Goal: Task Accomplishment & Management: Manage account settings

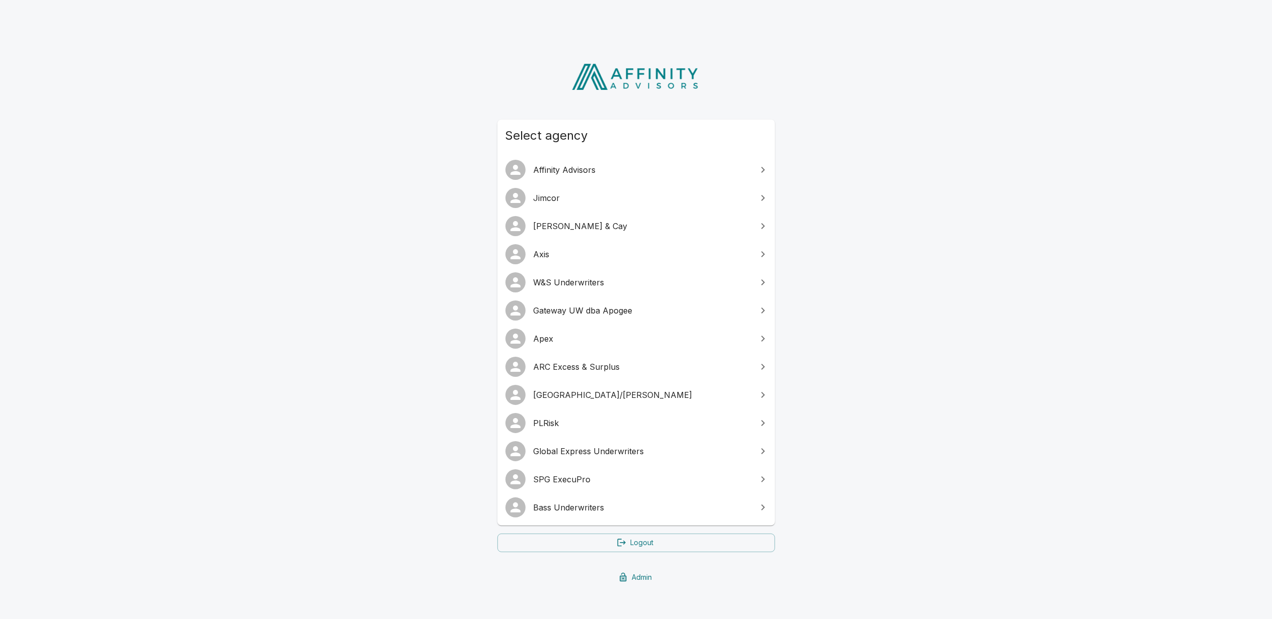
click at [590, 489] on link "SPG ExecuPro" at bounding box center [636, 480] width 278 height 28
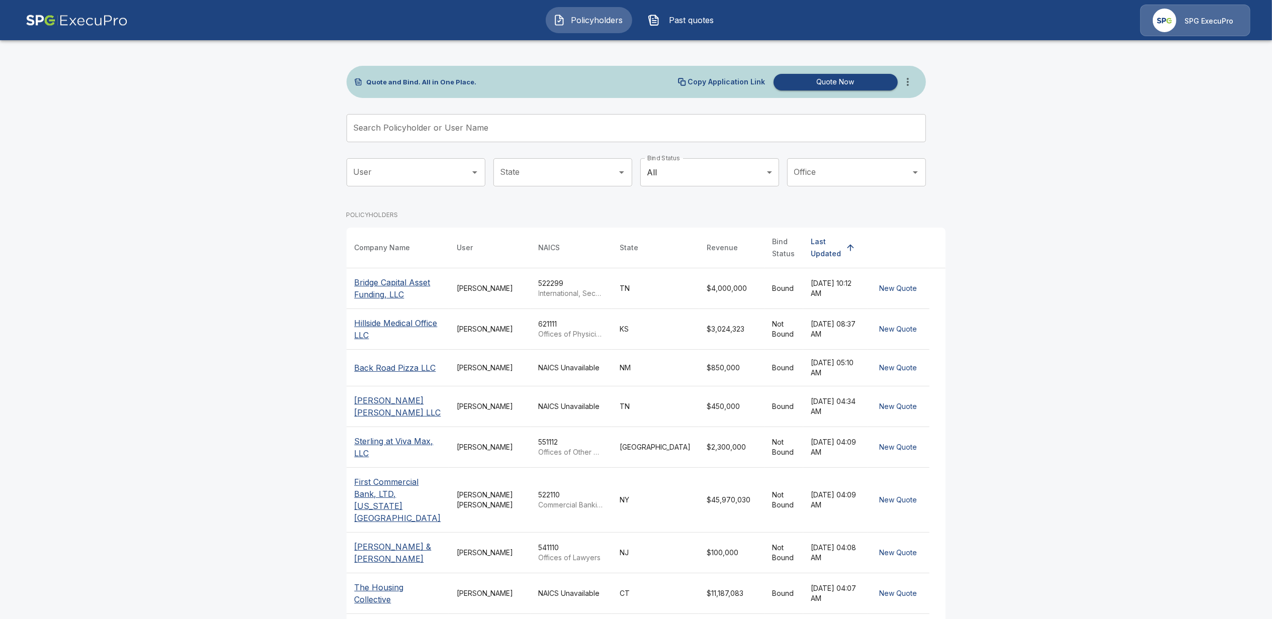
click at [1219, 29] on div "SPG ExecuPro" at bounding box center [1195, 21] width 110 height 32
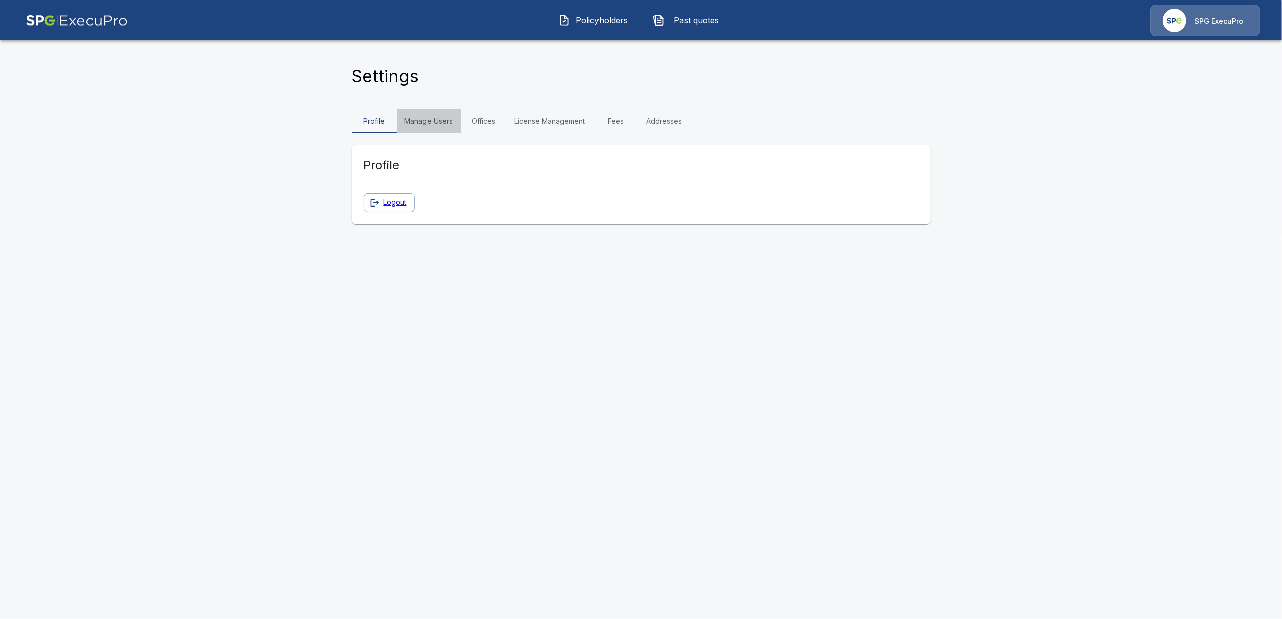
click at [423, 123] on link "Manage Users" at bounding box center [429, 121] width 64 height 24
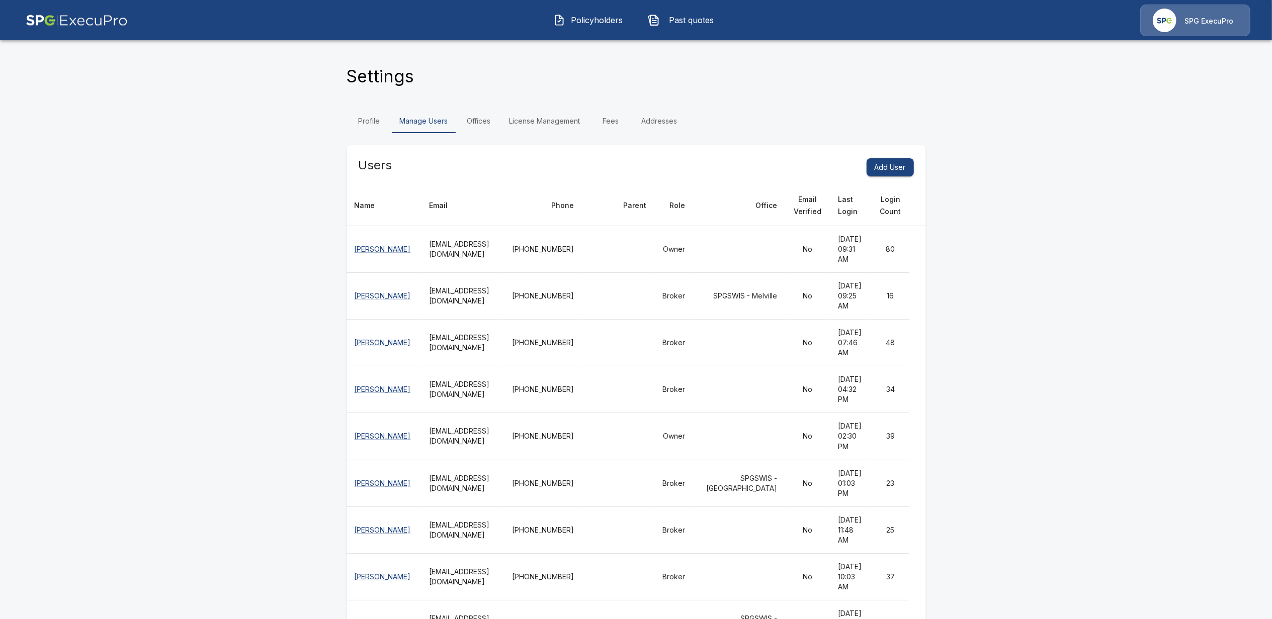
click at [693, 21] on span "Past quotes" at bounding box center [691, 20] width 55 height 12
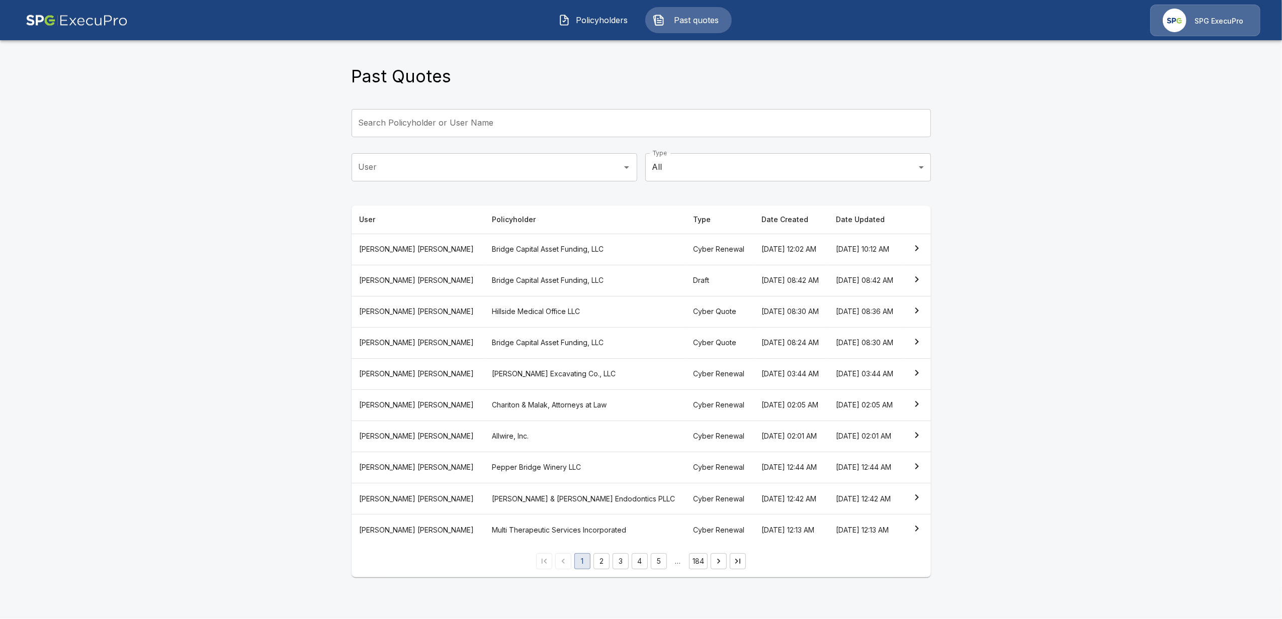
click at [484, 313] on th "Hillside Medical Office LLC" at bounding box center [585, 311] width 202 height 31
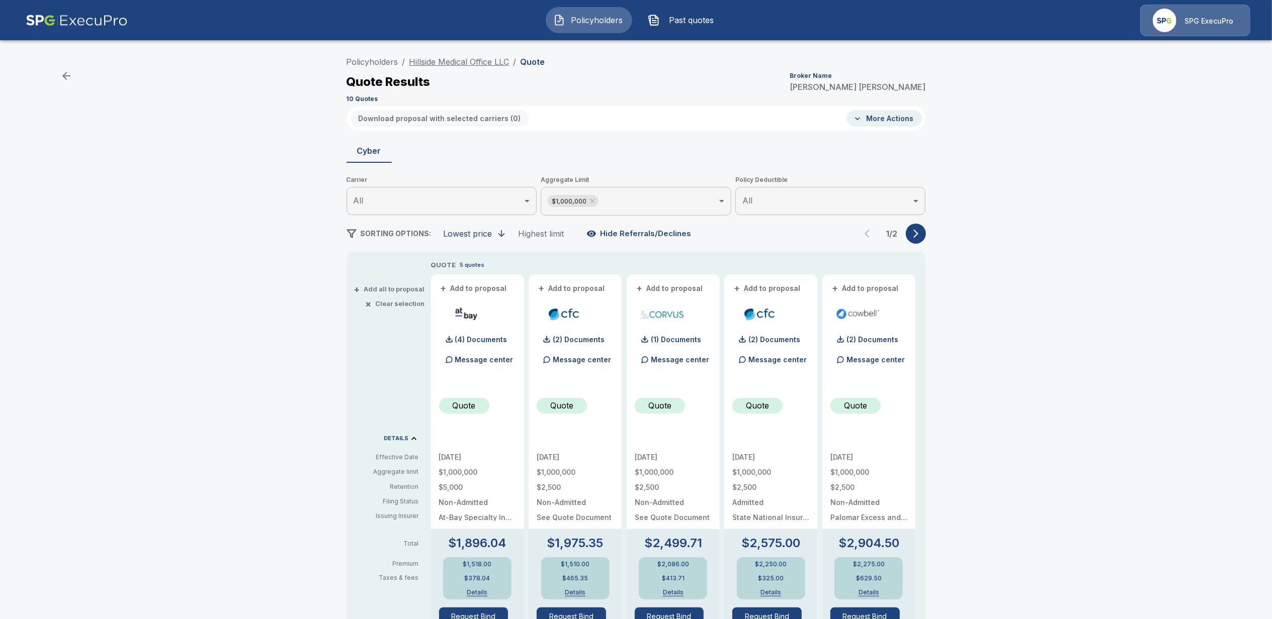
click at [464, 63] on link "Hillside Medical Office LLC" at bounding box center [459, 62] width 100 height 10
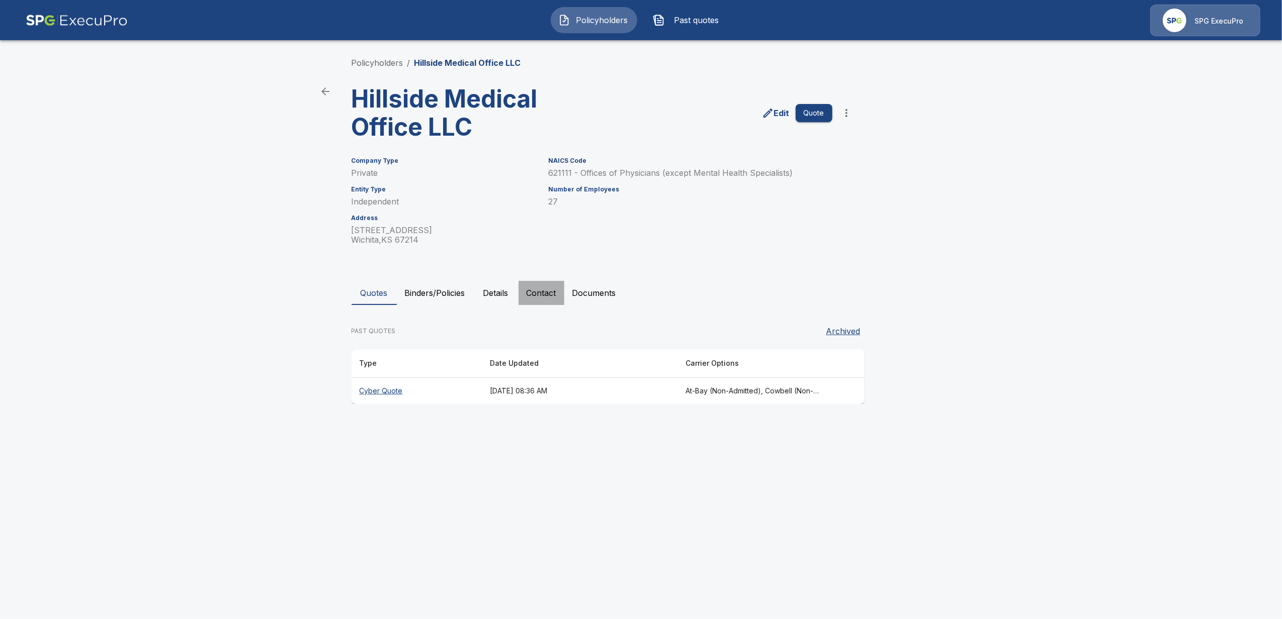
click at [542, 287] on button "Contact" at bounding box center [541, 293] width 46 height 24
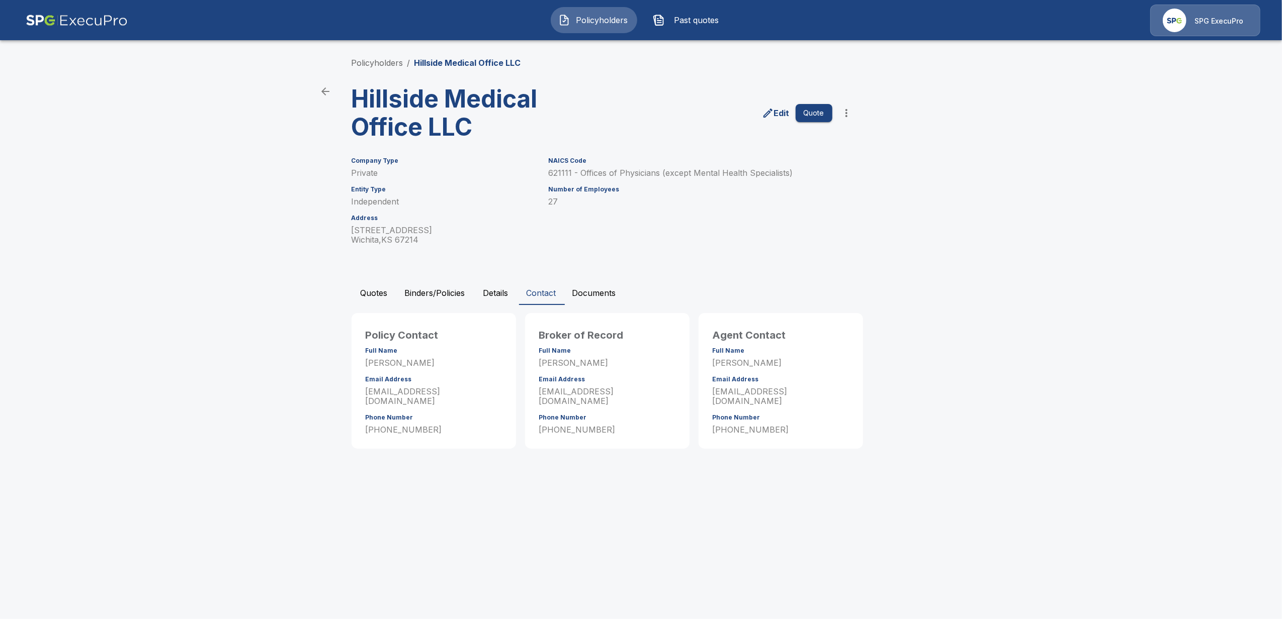
click at [688, 18] on span "Past quotes" at bounding box center [696, 20] width 55 height 12
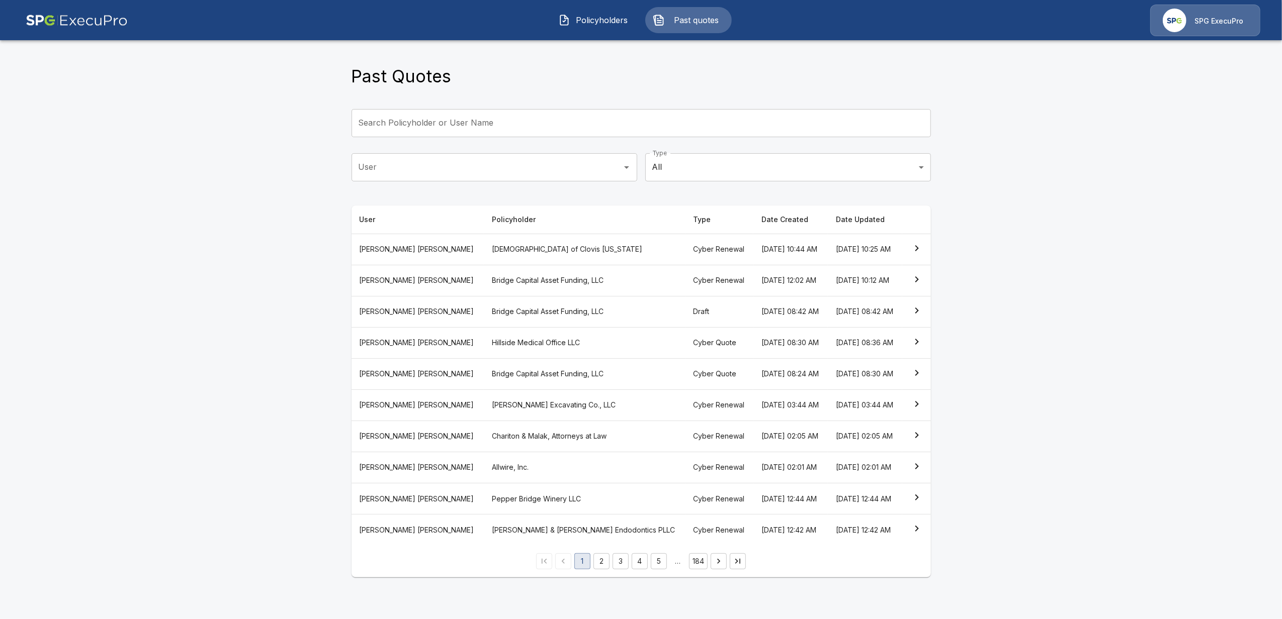
click at [393, 377] on th "Tricia Dietz" at bounding box center [417, 374] width 132 height 31
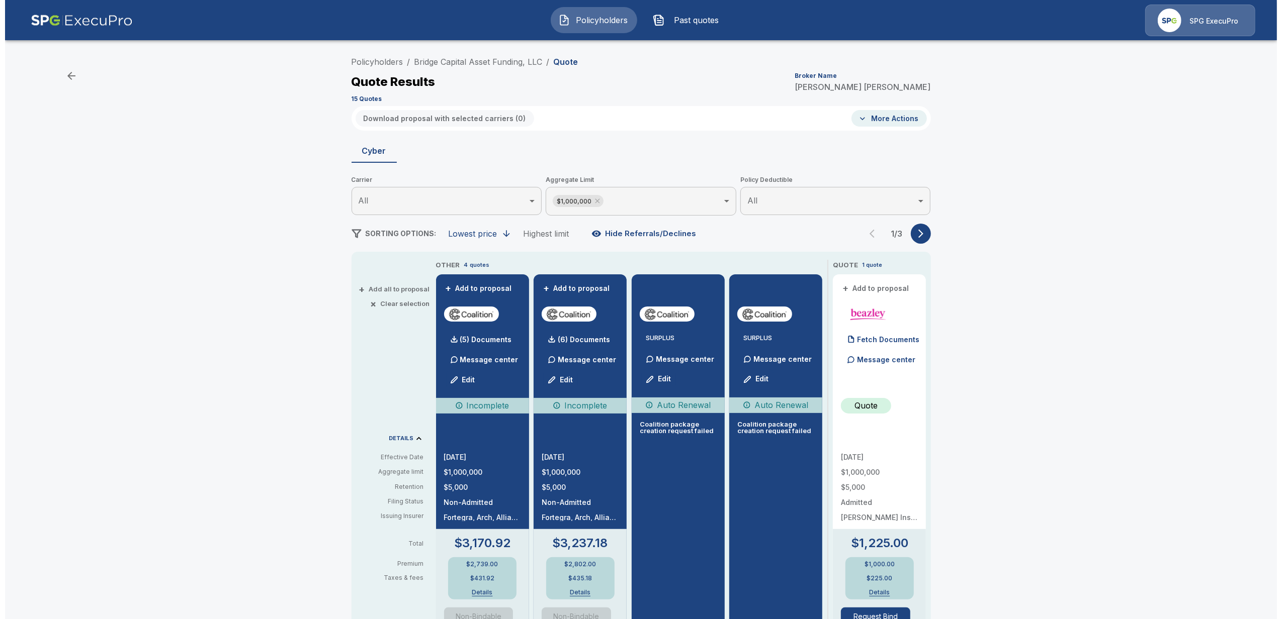
scroll to position [67, 0]
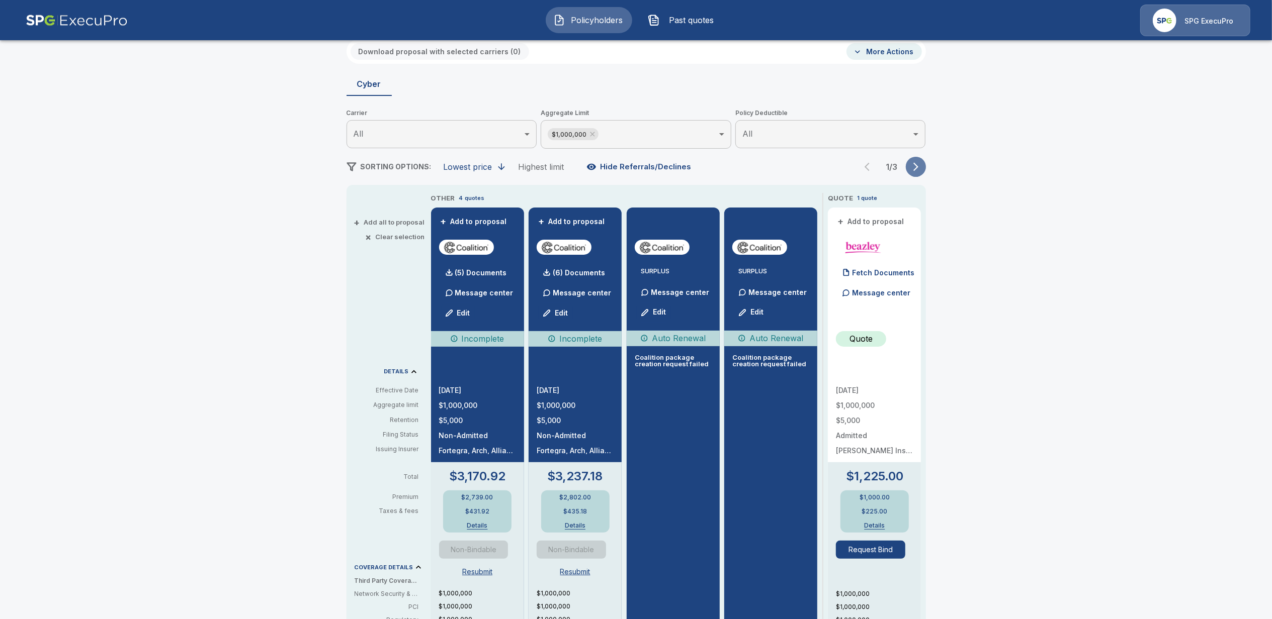
click at [918, 164] on icon "button" at bounding box center [916, 167] width 10 height 10
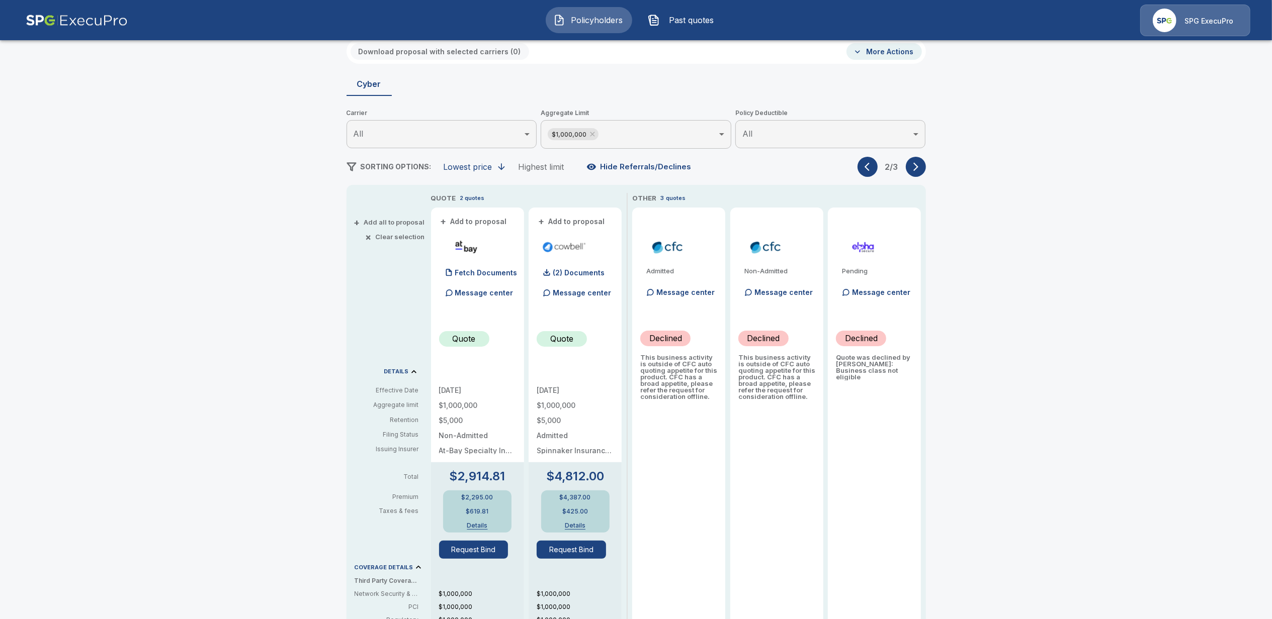
click at [922, 172] on button "button" at bounding box center [916, 167] width 20 height 20
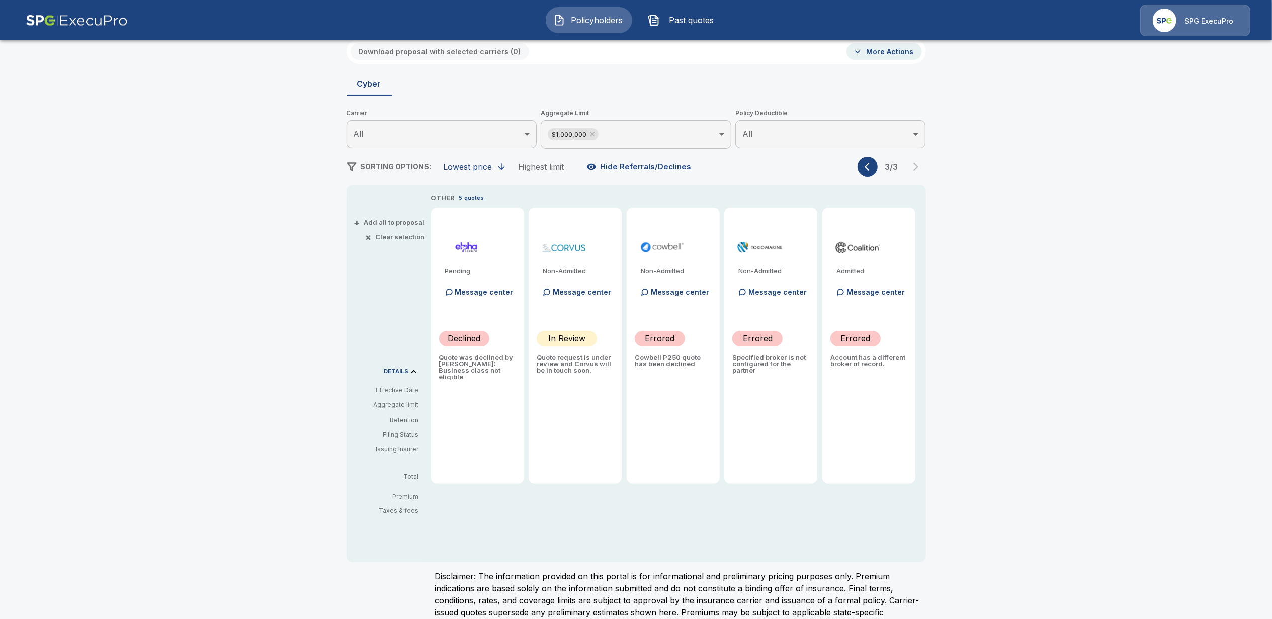
click at [568, 290] on p "Message center" at bounding box center [582, 292] width 58 height 11
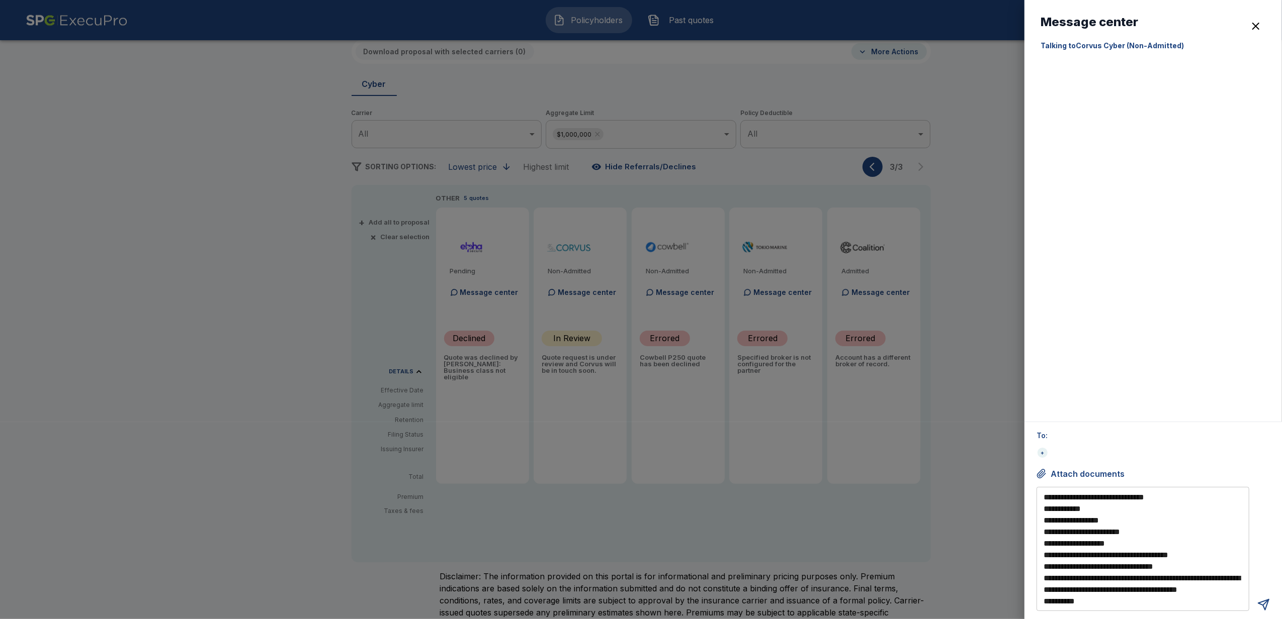
click at [1116, 533] on textarea "**********" at bounding box center [1144, 550] width 202 height 116
click at [1043, 453] on div "+" at bounding box center [1042, 453] width 10 height 10
drag, startPoint x: 1066, startPoint y: 501, endPoint x: 1091, endPoint y: 497, distance: 25.5
click at [1091, 497] on textarea "**********" at bounding box center [1144, 550] width 202 height 116
click at [1127, 505] on textarea "**********" at bounding box center [1144, 550] width 202 height 116
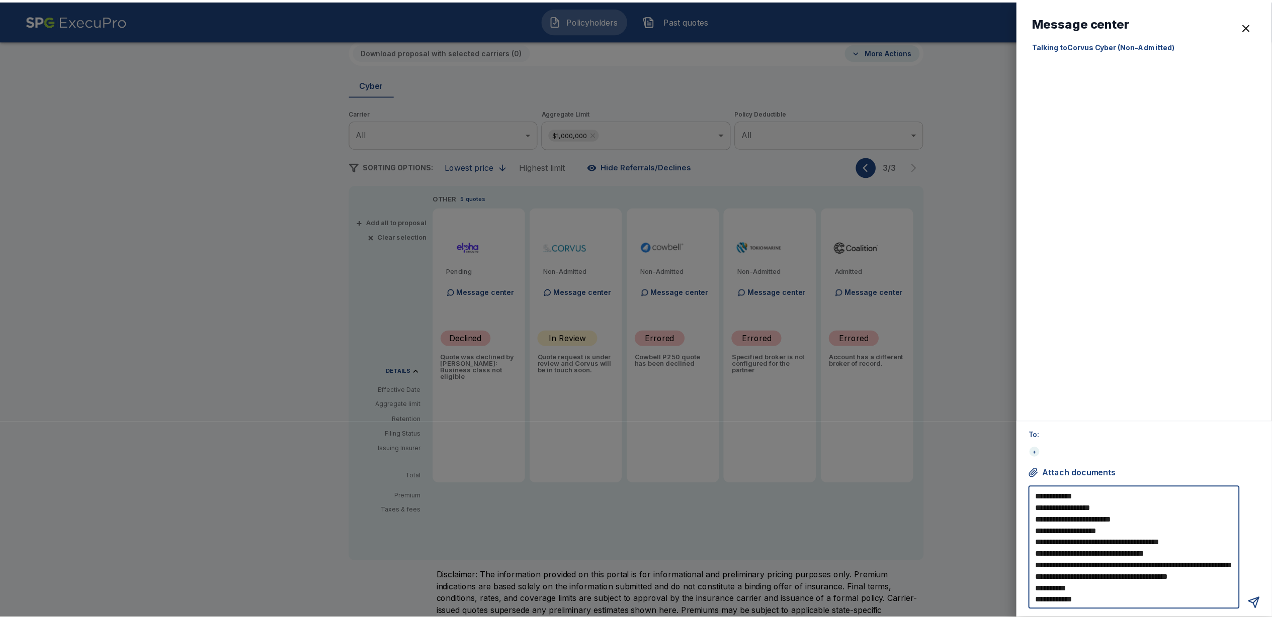
scroll to position [0, 0]
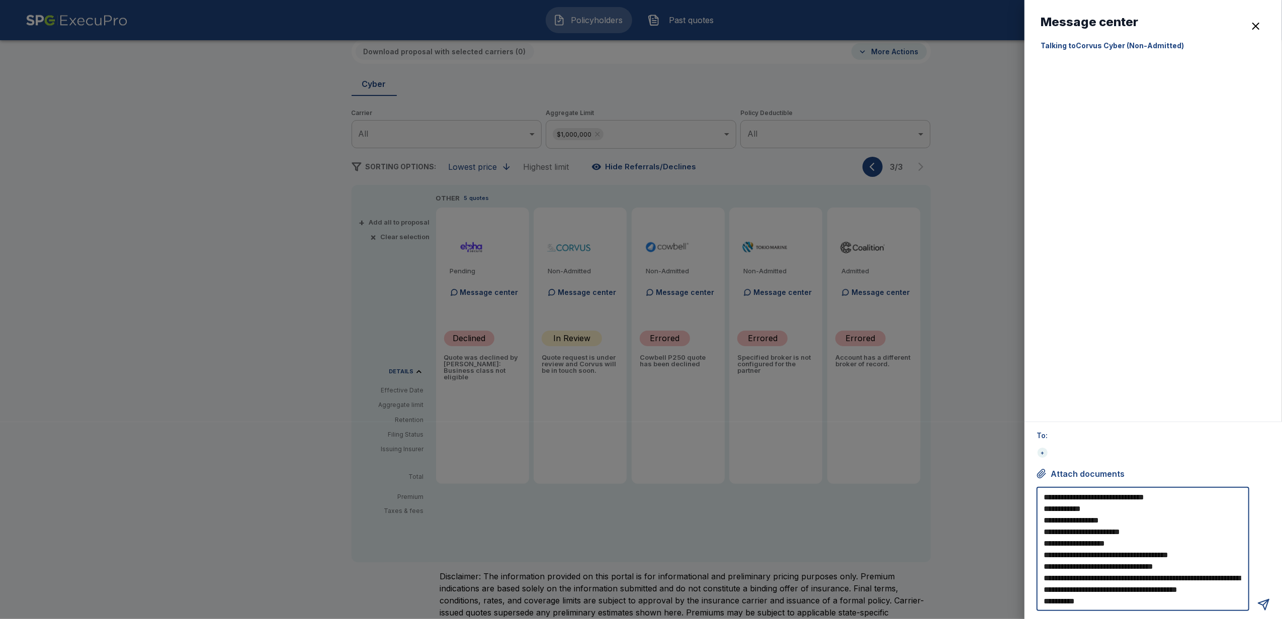
click at [1256, 24] on div "button" at bounding box center [1256, 26] width 12 height 12
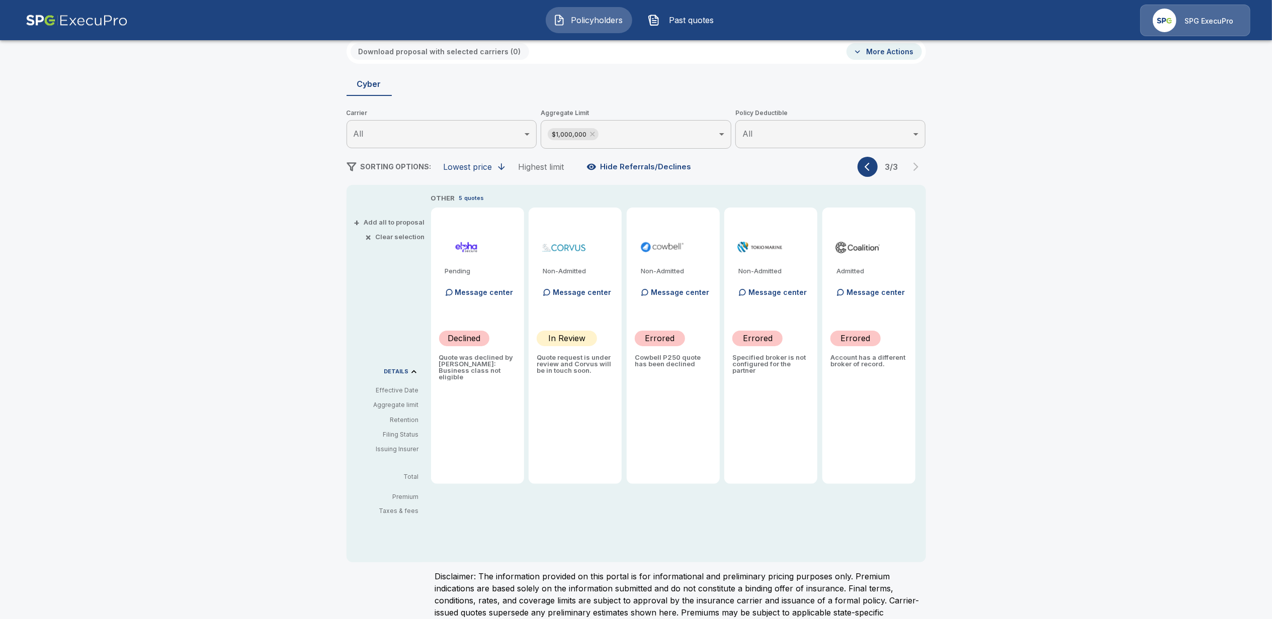
click at [190, 354] on div "Policyholders / Bridge Capital Asset Funding, LLC / Quote Quote Results Broker …" at bounding box center [636, 318] width 1272 height 674
click at [874, 166] on icon "button" at bounding box center [869, 167] width 10 height 10
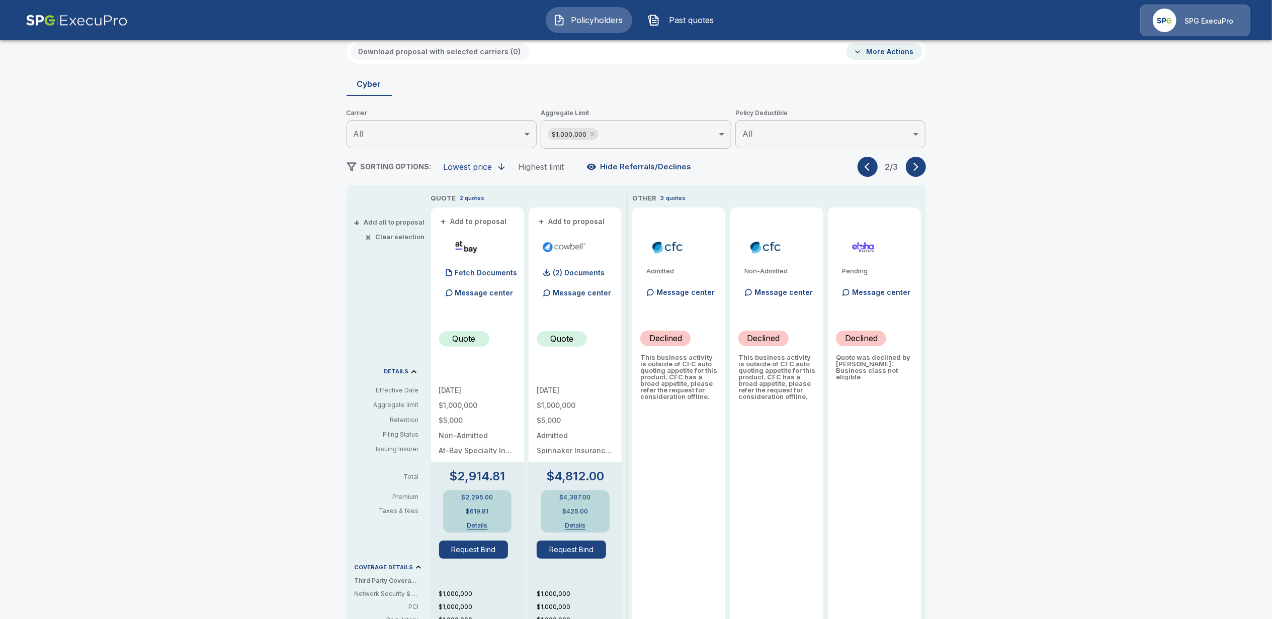
click at [874, 166] on icon "button" at bounding box center [869, 167] width 10 height 10
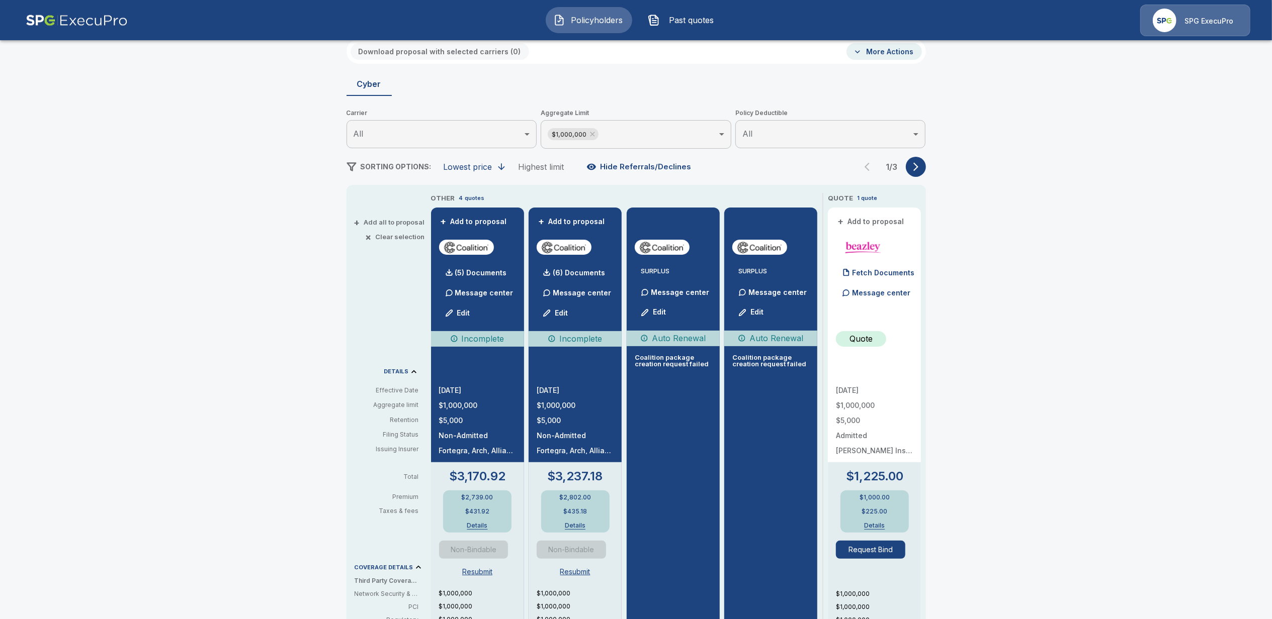
click at [237, 383] on div "Policyholders / Bridge Capital Asset Funding, LLC / Quote Quote Results Broker …" at bounding box center [636, 465] width 1272 height 969
click at [143, 200] on div "Policyholders / Bridge Capital Asset Funding, LLC / Quote Quote Results Broker …" at bounding box center [636, 465] width 1272 height 969
